Goal: Information Seeking & Learning: Learn about a topic

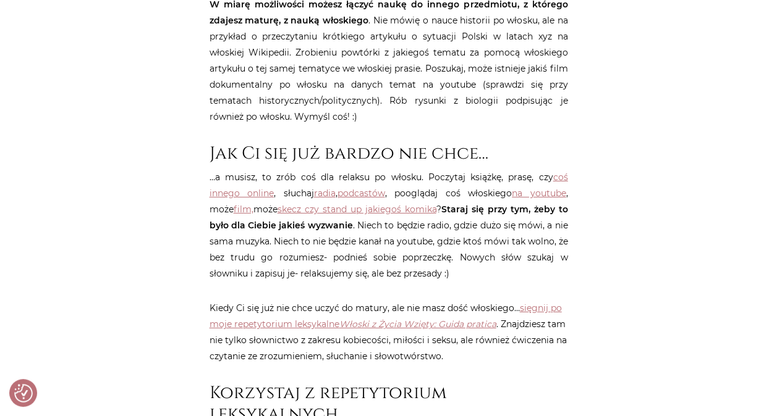
scroll to position [1820, 0]
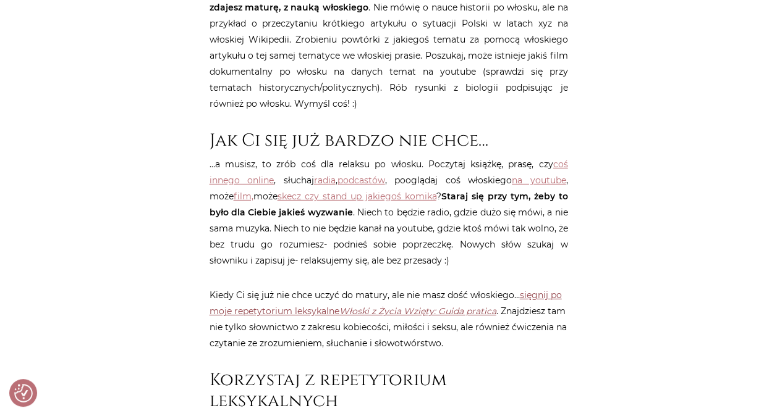
click at [478, 306] on em "Włoski z Życia Wzięty: Guida pratica" at bounding box center [417, 311] width 157 height 11
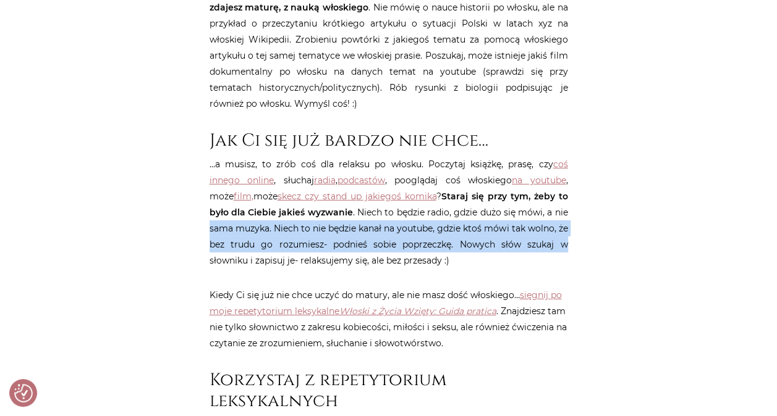
drag, startPoint x: 775, startPoint y: 229, endPoint x: 784, endPoint y: 203, distance: 27.6
click at [776, 203] on html "Cenimy prywatność użytkowników Używamy plików cookie, aby poprawić jakość przeg…" at bounding box center [388, 183] width 777 height 4007
drag, startPoint x: 784, startPoint y: 203, endPoint x: 680, endPoint y: 214, distance: 105.1
click at [680, 214] on div "Strona główna / Blog / Inne / Jak się przygotować do matury z [GEOGRAPHIC_DATA]…" at bounding box center [389, 151] width 742 height 3642
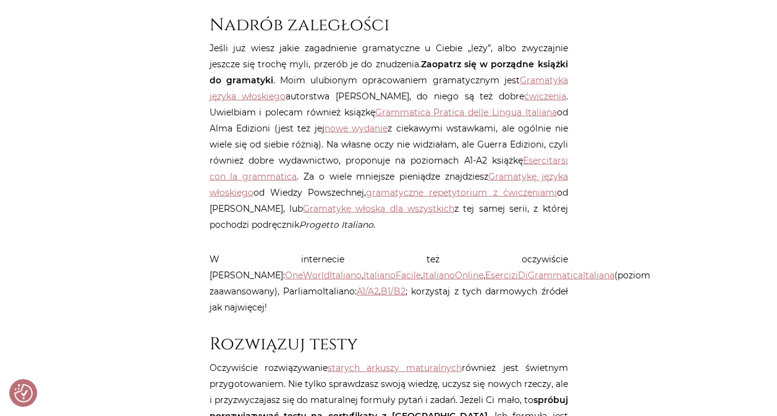
scroll to position [1307, 0]
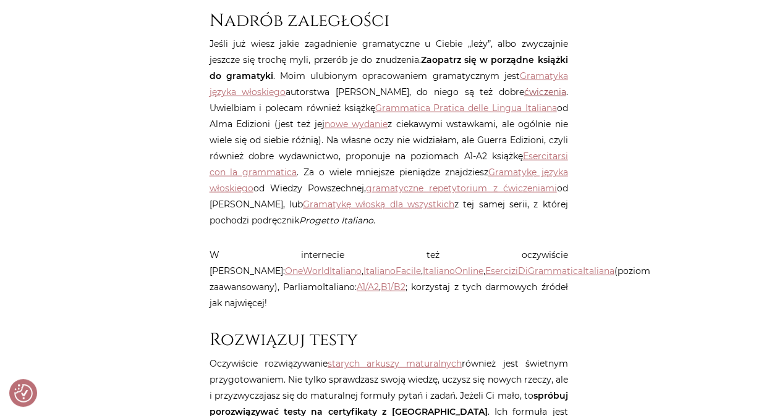
click at [538, 89] on link "ćwiczenia" at bounding box center [545, 92] width 42 height 11
